Goal: Navigation & Orientation: Understand site structure

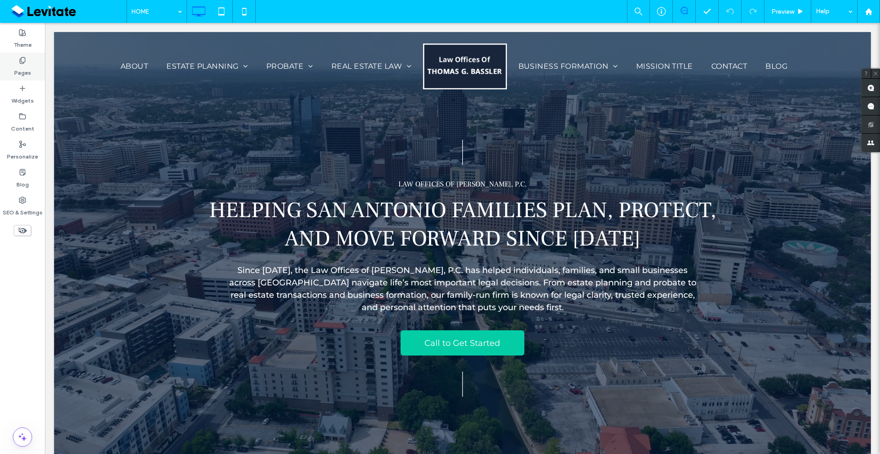
click at [28, 75] on label "Pages" at bounding box center [22, 70] width 17 height 13
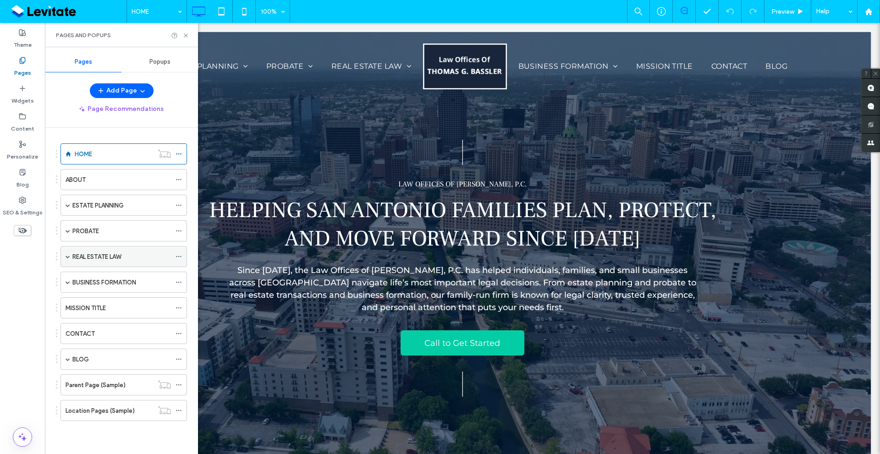
click at [67, 255] on span at bounding box center [68, 256] width 5 height 5
click at [68, 255] on span at bounding box center [68, 256] width 5 height 5
click at [66, 198] on span at bounding box center [68, 205] width 5 height 20
